Goal: Entertainment & Leisure: Consume media (video, audio)

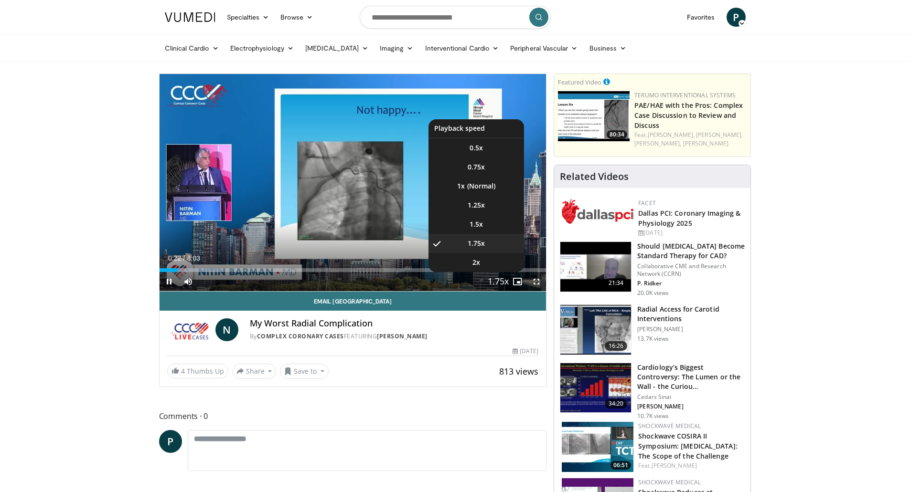
click at [506, 279] on button "Playback Rate" at bounding box center [498, 281] width 19 height 19
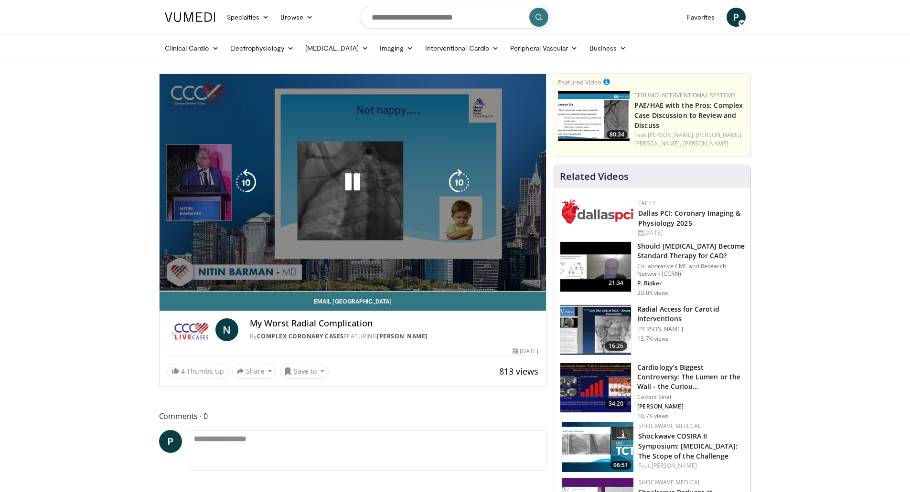
click at [505, 279] on video-js "**********" at bounding box center [353, 183] width 387 height 218
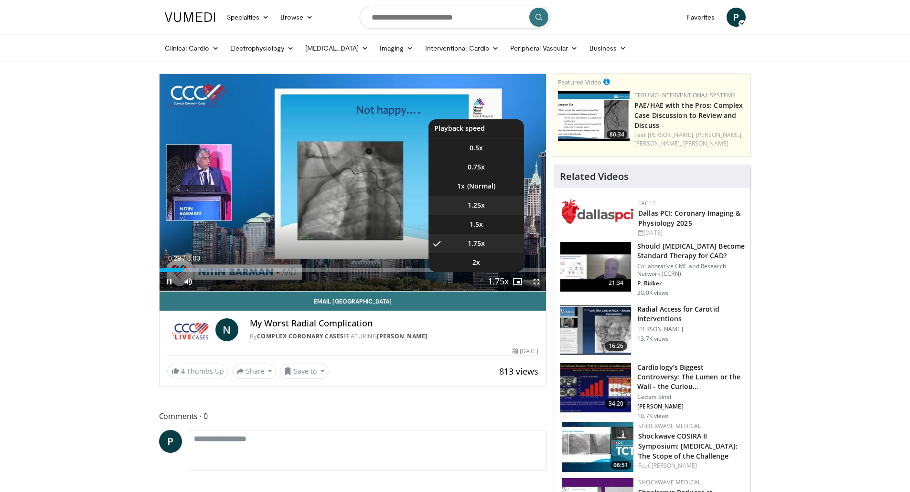
click at [481, 202] on span "1.25x" at bounding box center [476, 206] width 17 height 10
click at [499, 280] on span "Video Player" at bounding box center [497, 282] width 13 height 19
click at [468, 161] on li "0.75x" at bounding box center [476, 167] width 96 height 19
click at [496, 276] on span "Video Player" at bounding box center [497, 282] width 13 height 19
click at [469, 183] on li "1x" at bounding box center [476, 186] width 96 height 19
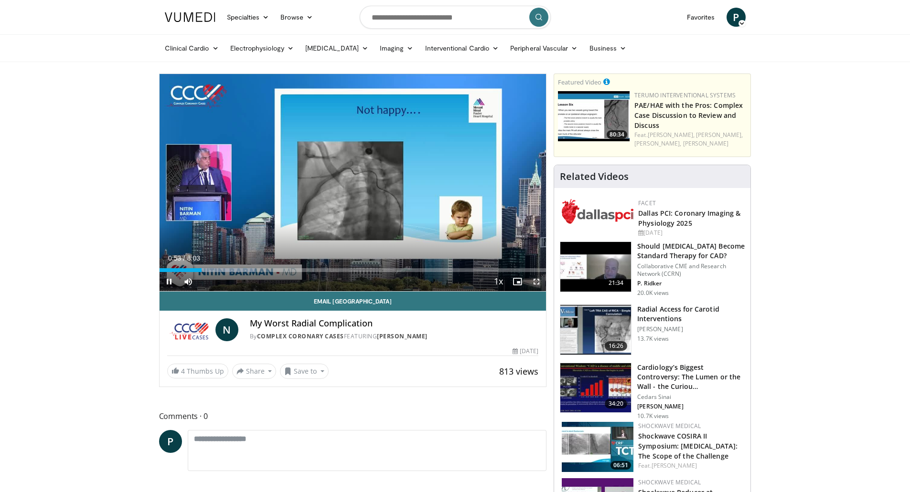
click at [536, 280] on span "Video Player" at bounding box center [536, 281] width 19 height 19
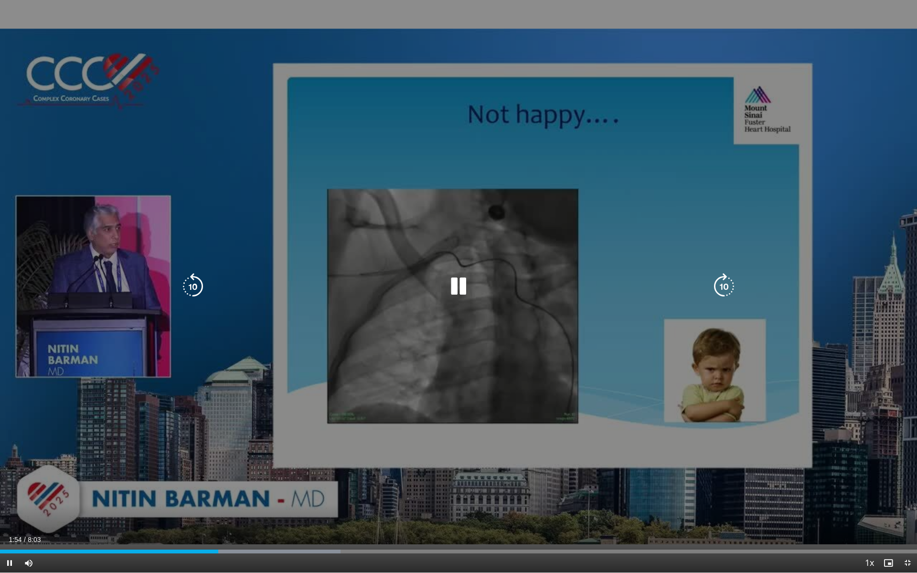
click at [727, 286] on icon "Video Player" at bounding box center [724, 286] width 27 height 27
click at [720, 285] on icon "Video Player" at bounding box center [724, 286] width 27 height 27
click at [849, 427] on div "10 seconds Tap to unmute" at bounding box center [458, 286] width 917 height 573
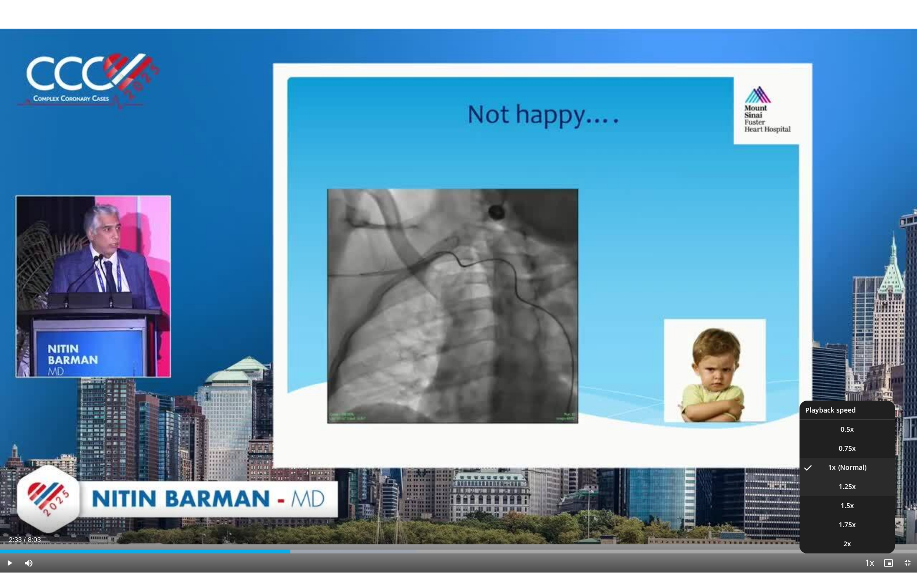
click at [846, 485] on span "1.25x" at bounding box center [847, 487] width 17 height 10
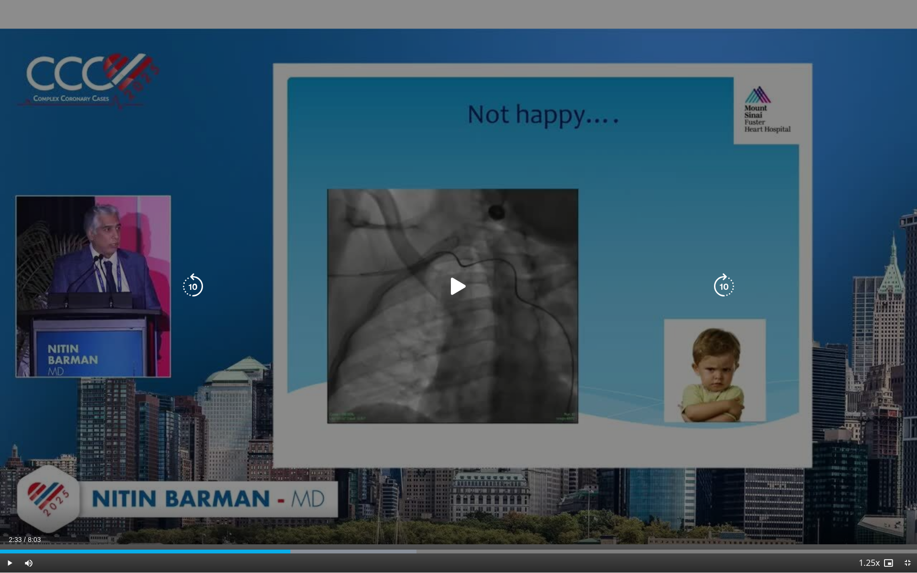
click at [460, 280] on icon "Video Player" at bounding box center [458, 286] width 27 height 27
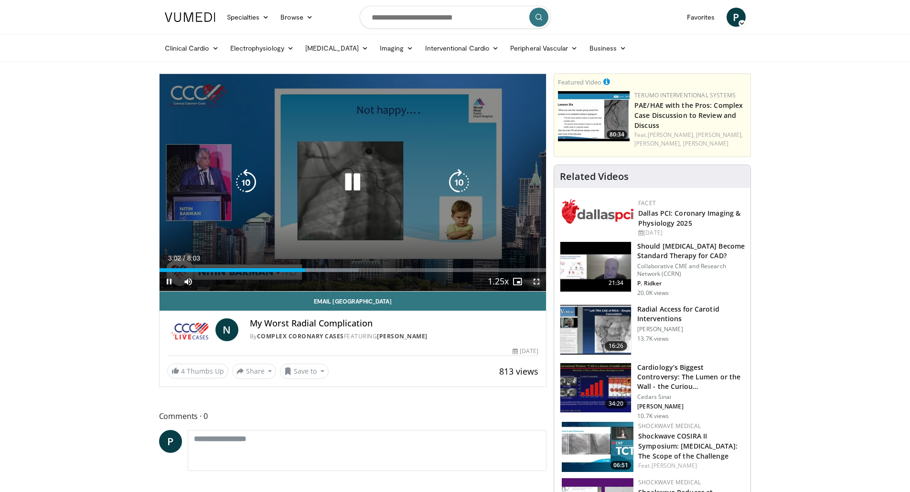
drag, startPoint x: 533, startPoint y: 281, endPoint x: 534, endPoint y: 339, distance: 57.3
click at [533, 281] on span "Video Player" at bounding box center [536, 281] width 19 height 19
